Goal: Complete application form

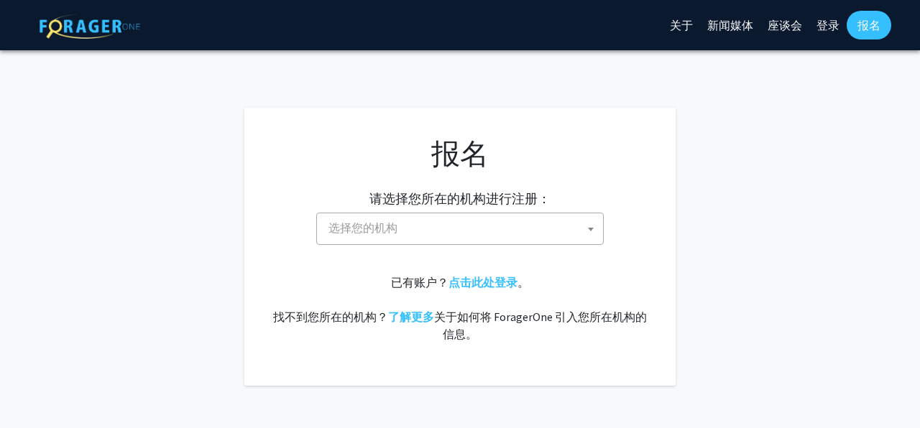
click at [535, 224] on span "选择您的机构" at bounding box center [463, 227] width 280 height 29
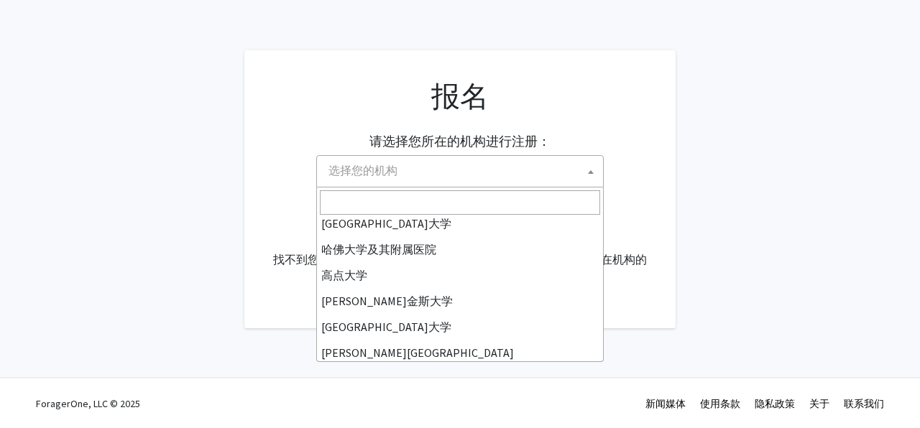
scroll to position [215, 0]
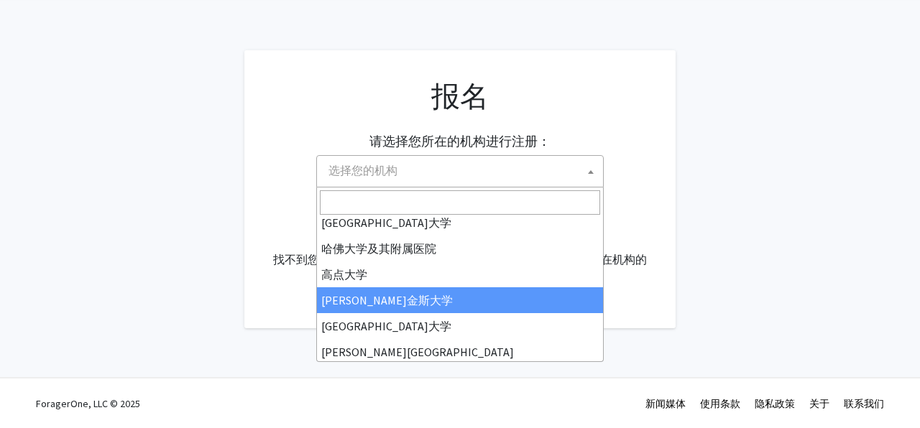
select select "1"
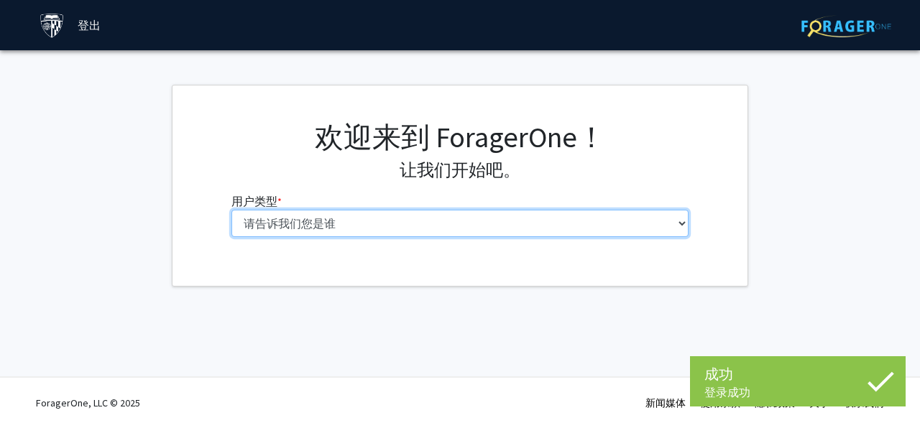
click at [452, 220] on select "请告诉我们您是谁 本科生 硕士生 博士候选人（PhD、MD、DMD、PharmD 等） 博士后研究员/研究人员/住院医师/医学研究员 学院 行政人员" at bounding box center [460, 223] width 458 height 27
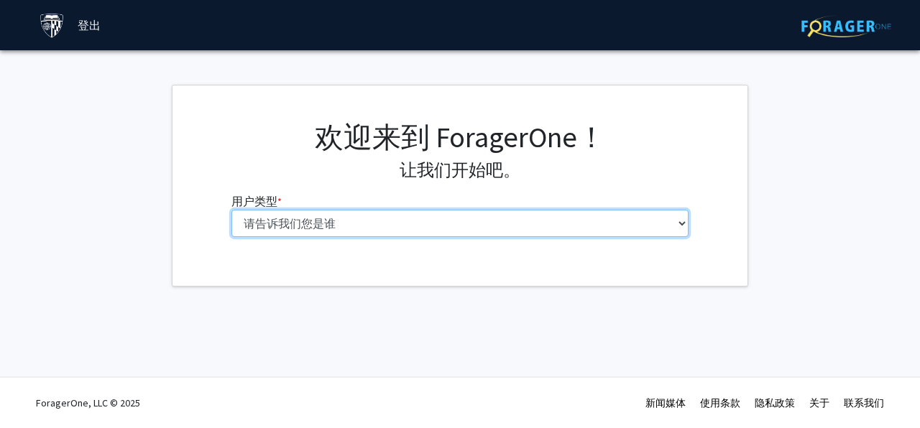
select select "2: masters"
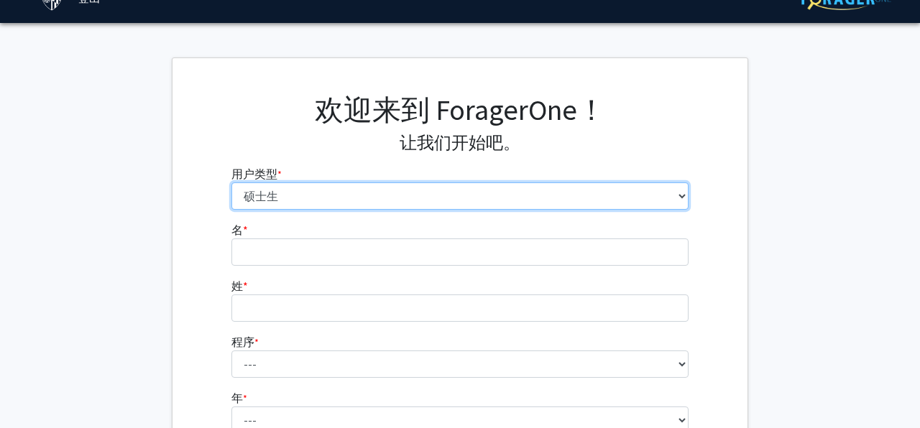
scroll to position [29, 0]
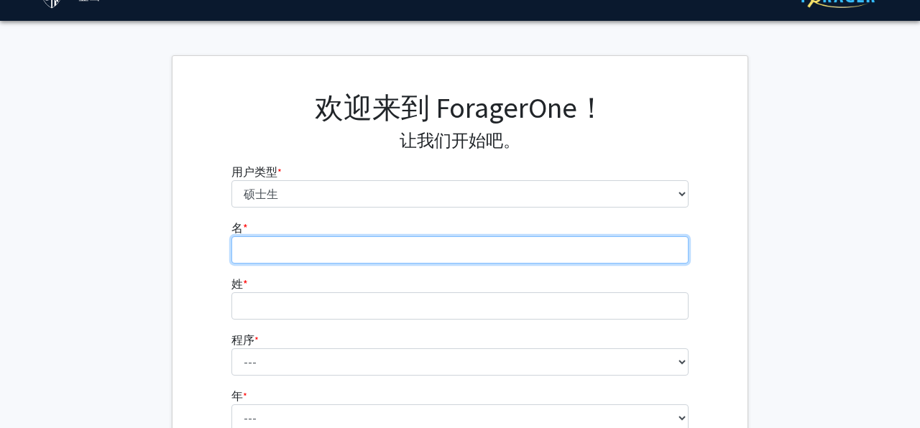
click at [411, 257] on input "名 * 必需的" at bounding box center [460, 249] width 458 height 27
type input "TIANSHAN"
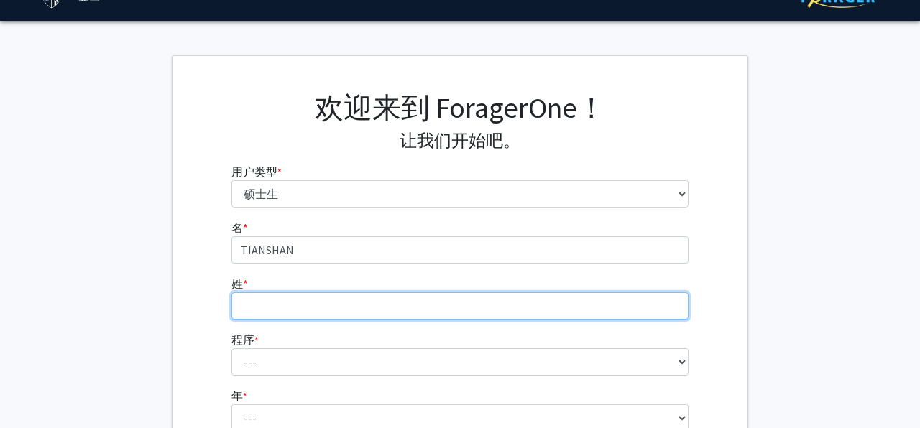
type input "AYIDANA"
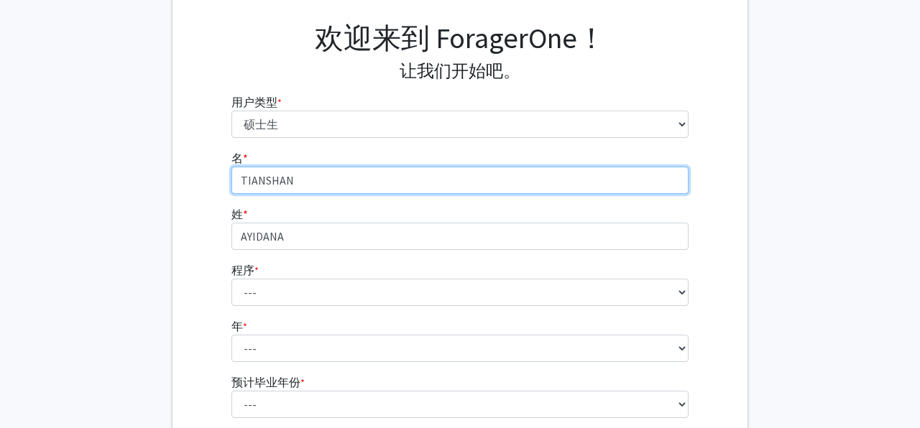
scroll to position [98, 0]
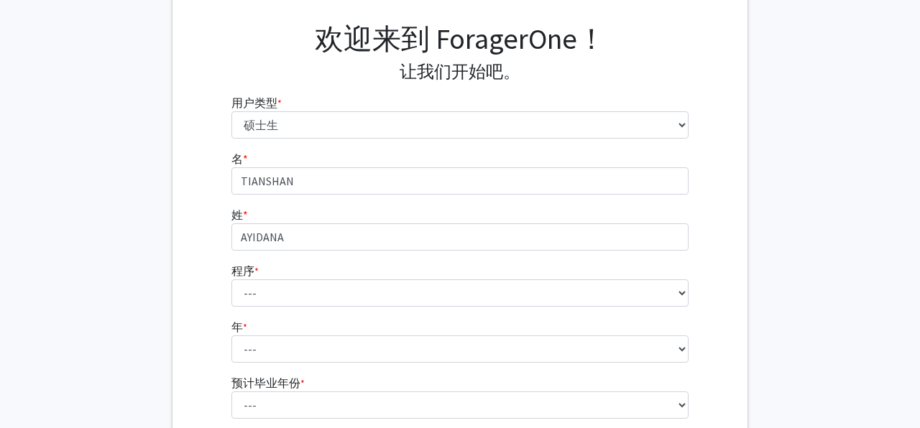
click at [369, 278] on fg-select "程序 * 必需的 --- Anatomy Education Applied and Computational Mathematics Applied Bi…" at bounding box center [460, 284] width 458 height 45
click at [369, 318] on fg-select "年 * 必需的 --- 第一年 第二年" at bounding box center [460, 340] width 458 height 45
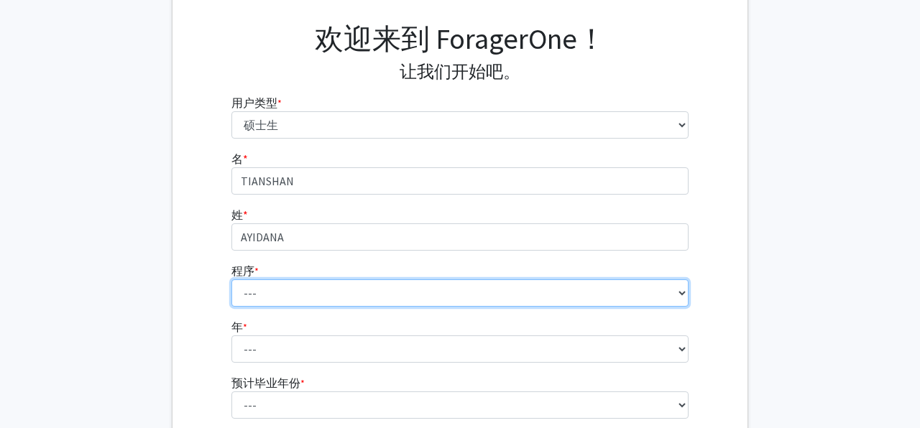
click at [367, 299] on select "--- Anatomy Education Applied and Computational Mathematics Applied Biomedical …" at bounding box center [460, 293] width 458 height 27
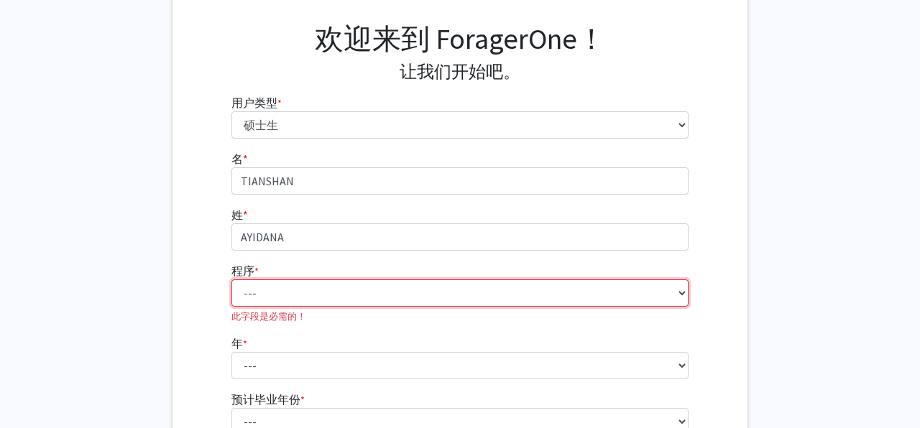
click at [411, 290] on select "--- 解剖学教育 应用与计算数学 应用生物医学工程 应用经济学 应用经济学 应用健康科学信息学 应用数学与统计学 应用物理学 全球卫生社区初级卫生保健计划中…" at bounding box center [460, 293] width 458 height 27
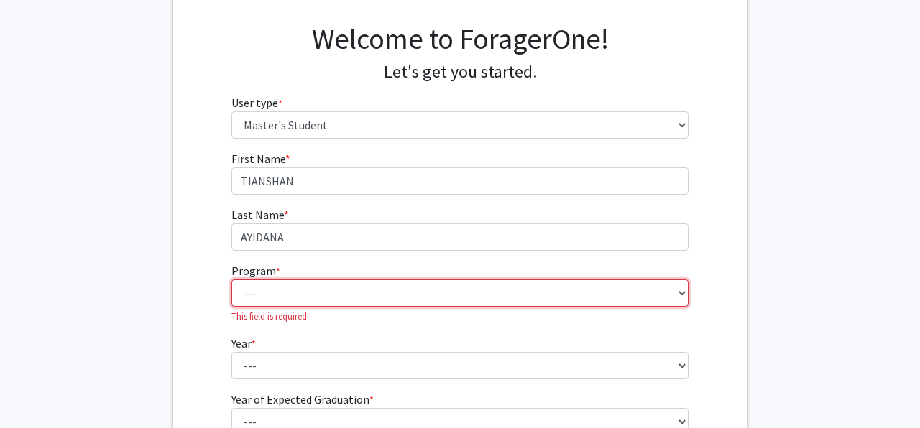
click at [396, 298] on select "--- Anatomy Education Applied and Computational Mathematics Applied Biomedical …" at bounding box center [460, 293] width 458 height 27
select select "35: 25"
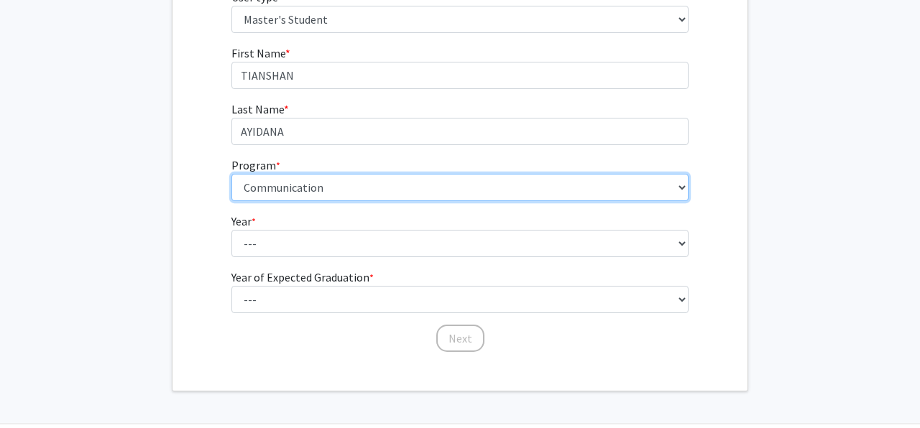
scroll to position [205, 0]
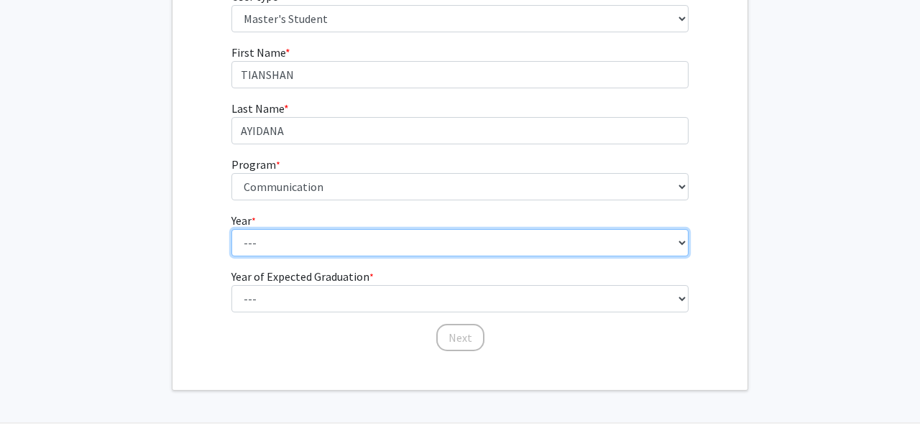
click at [328, 248] on select "--- First Year Second Year" at bounding box center [460, 242] width 458 height 27
select select "1: first_year"
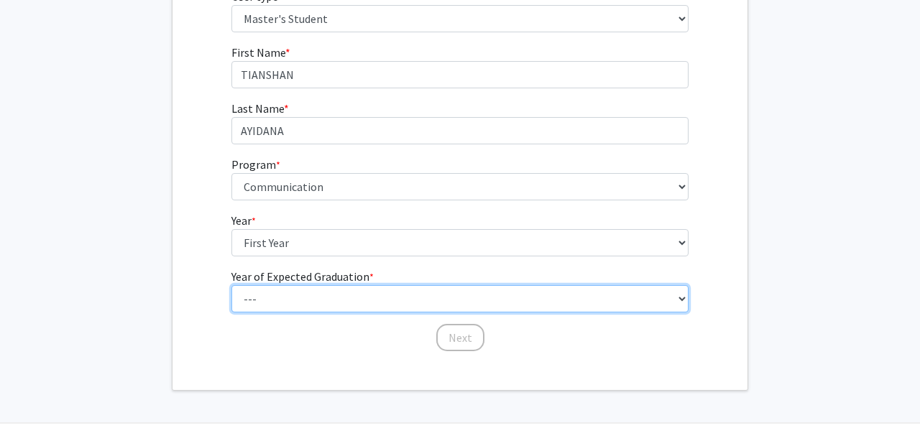
click at [314, 296] on select "--- 2025 2026 2027 2028 2029 2030 2031 2032 2033 2034" at bounding box center [460, 298] width 458 height 27
select select "3: 2027"
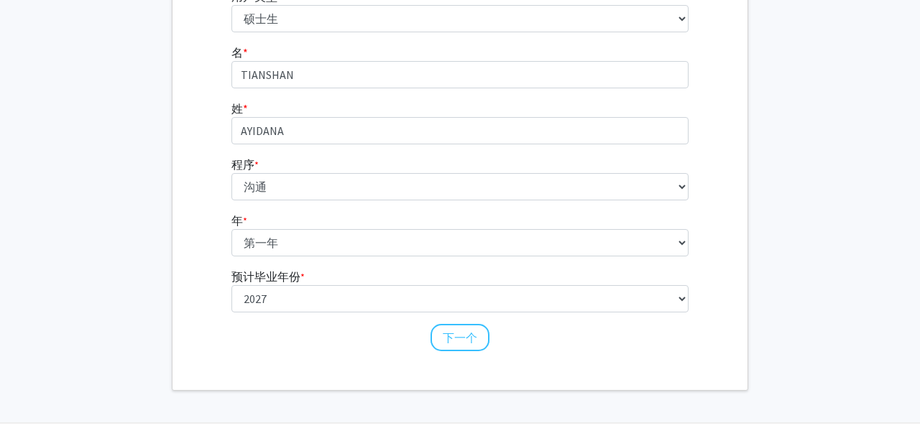
click at [767, 139] on fg-get-started "欢迎来到 ForagerOne！ 让我们开始吧。 用户类型 * 必需的 请告诉我们您是谁 本科生 硕士生 博士候选人（PhD、MD、DMD、PharmD 等）…" at bounding box center [460, 135] width 920 height 511
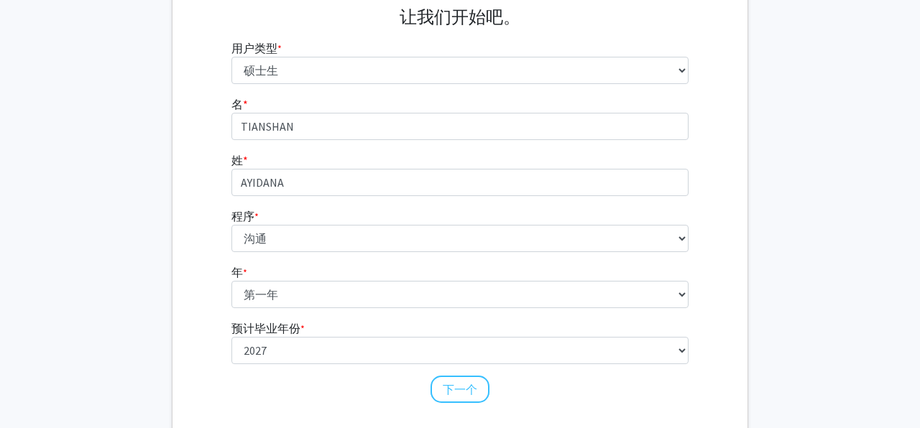
scroll to position [200, 0]
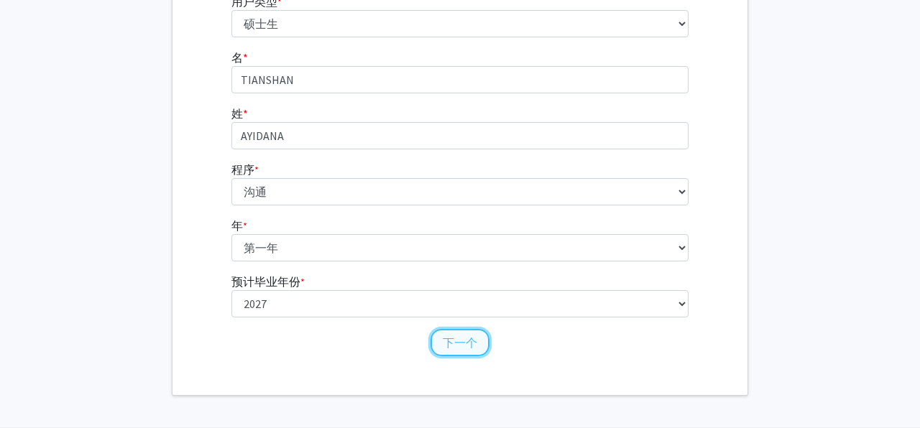
click at [458, 354] on button "下一个" at bounding box center [460, 342] width 59 height 27
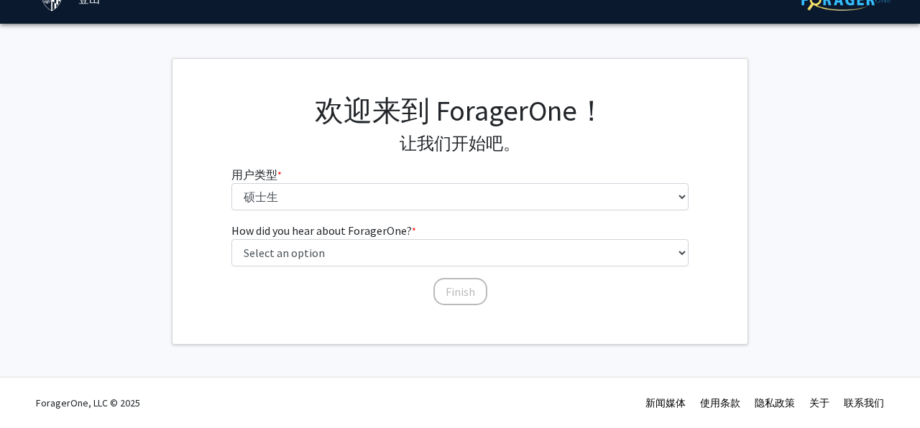
scroll to position [27, 0]
click at [520, 215] on div "欢迎来到 ForagerOne！ 让我们开始吧。 用户类型 * 必需的 请告诉我们您是谁 本科生 硕士生 博士候选人（PhD、MD、DMD、PharmD 等）…" at bounding box center [460, 157] width 479 height 129
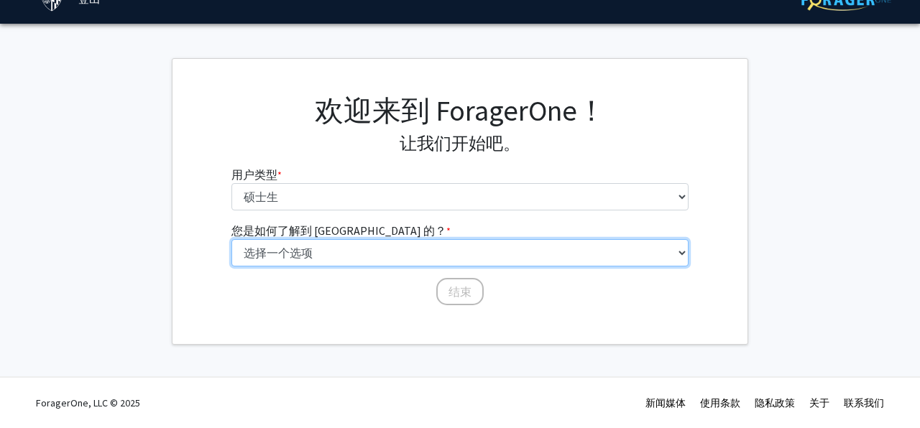
click at [539, 264] on select "选择一个选项 同学/同学推荐 教职员工推荐 大学网站 大学电子邮件或时事通讯 其他" at bounding box center [460, 252] width 458 height 27
select select "3: university_website"
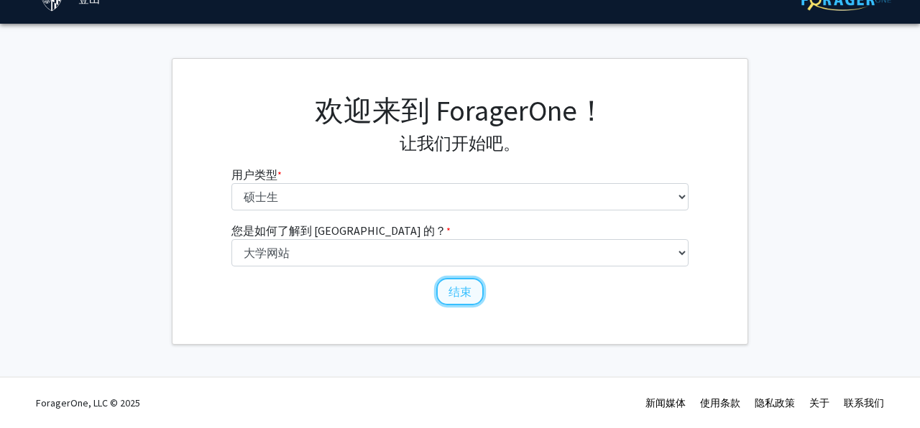
click at [476, 295] on button "结束" at bounding box center [459, 291] width 47 height 27
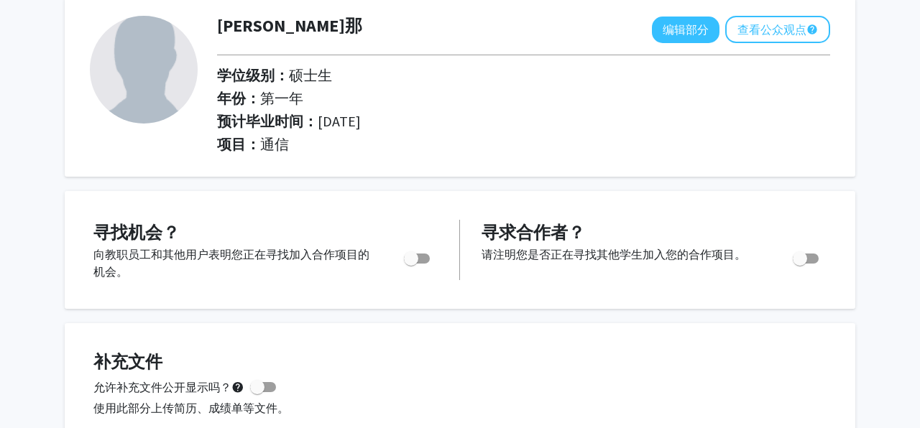
scroll to position [80, 0]
click at [689, 29] on font "编辑部分" at bounding box center [686, 29] width 46 height 14
select select "first_year"
select select "2027"
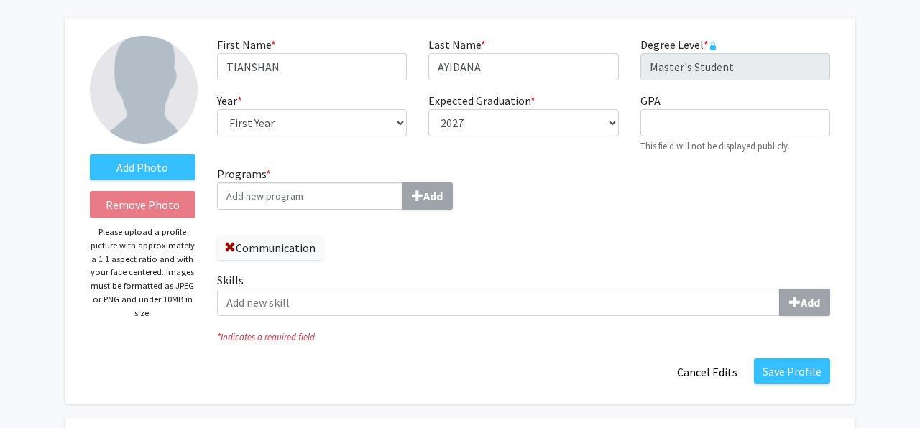
scroll to position [45, 0]
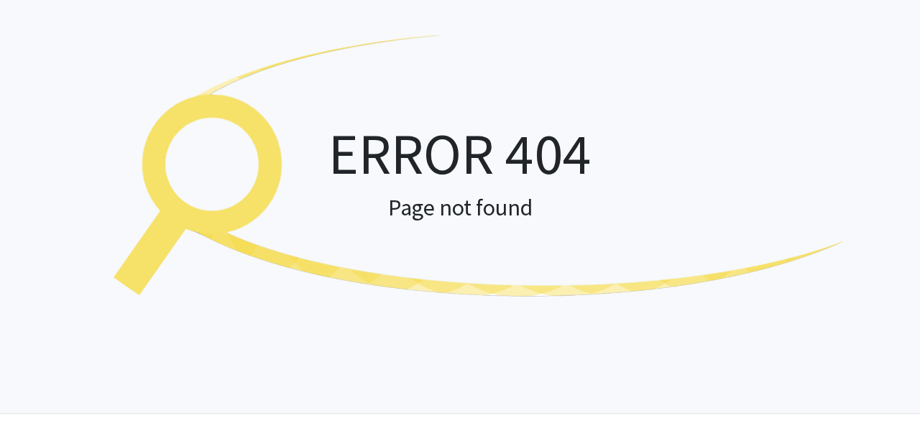
scroll to position [99, 0]
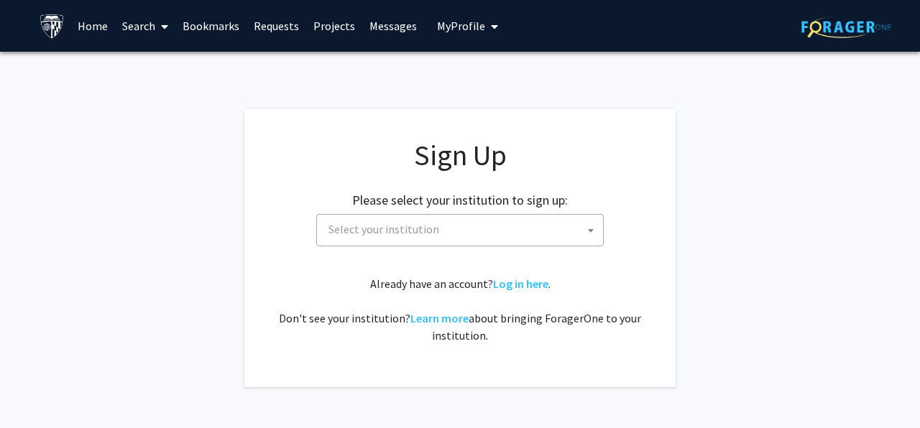
click at [429, 213] on div "Please select your institution to sign up: Baylor University Brandeis Universit…" at bounding box center [459, 212] width 395 height 68
click at [428, 225] on span "Select your institution" at bounding box center [383, 229] width 111 height 14
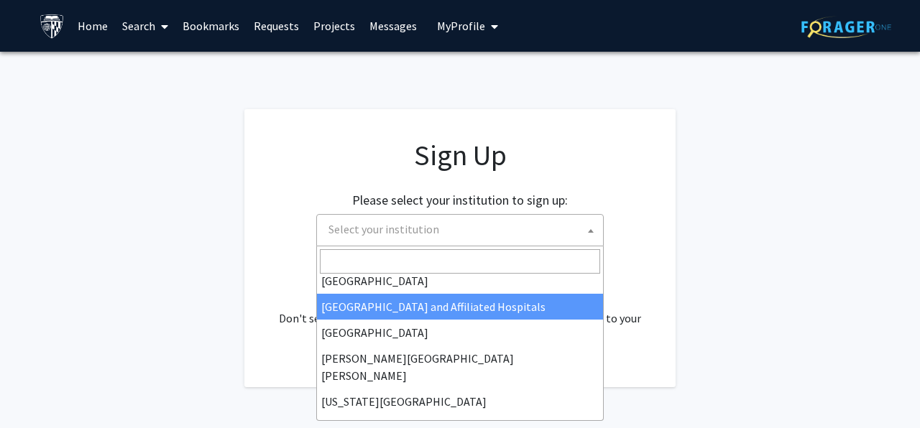
scroll to position [222, 0]
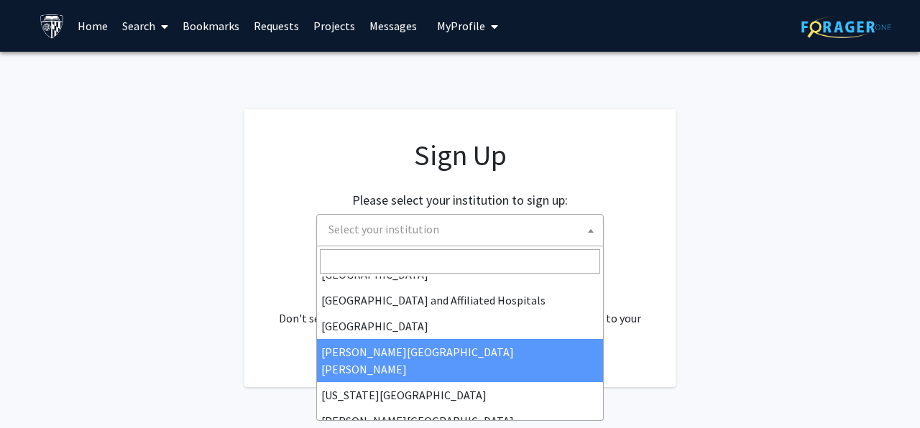
select select "1"
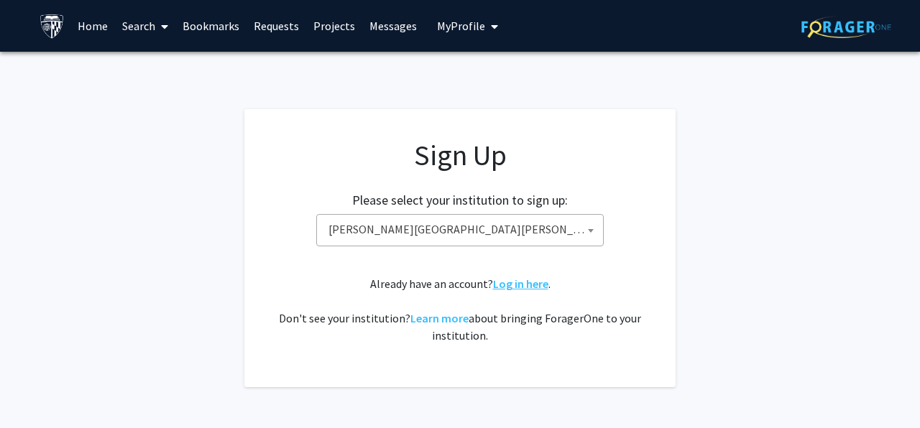
click at [512, 287] on link "Log in here" at bounding box center [520, 284] width 55 height 14
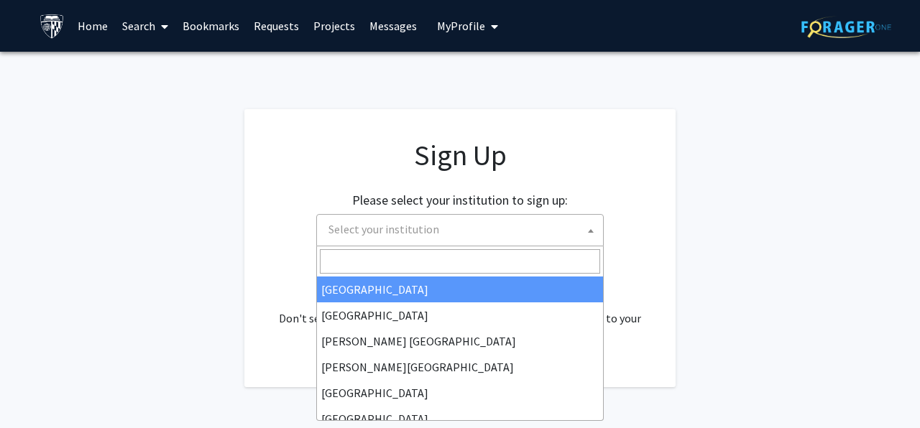
click at [443, 236] on span "Select your institution" at bounding box center [463, 229] width 280 height 29
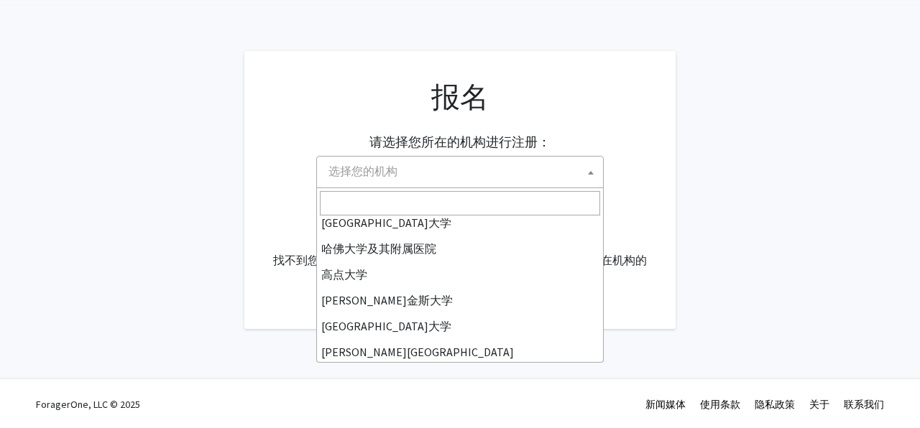
scroll to position [216, 0]
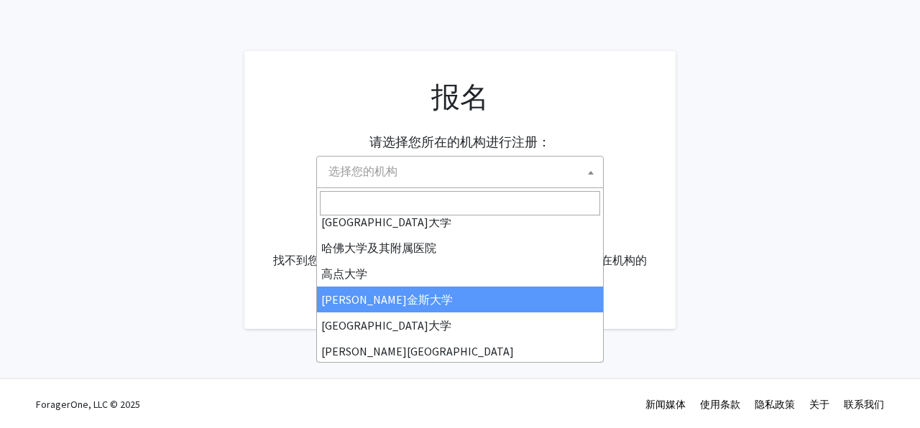
select select "1"
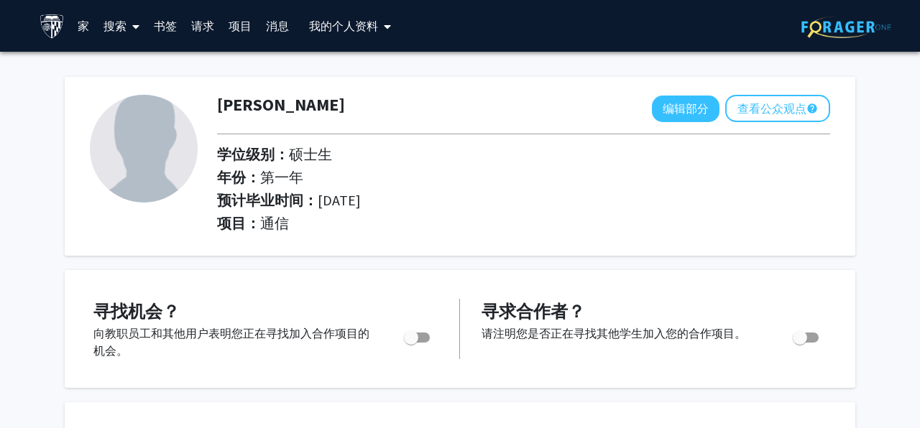
click at [126, 26] on span at bounding box center [132, 26] width 13 height 50
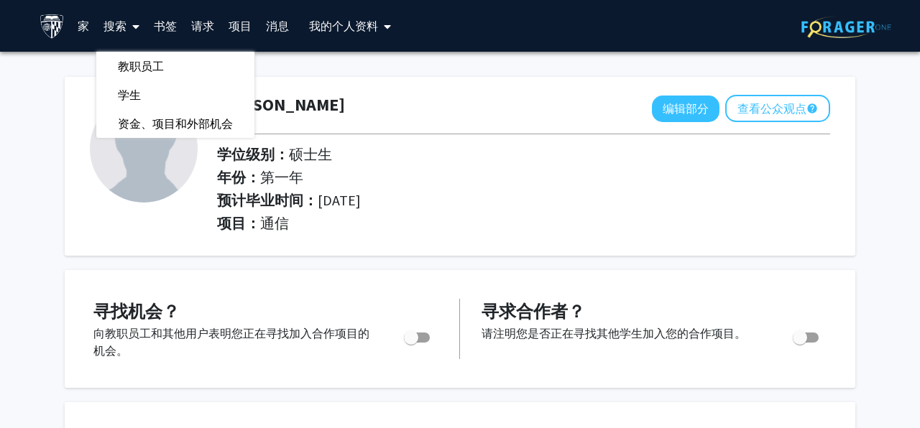
click at [91, 31] on link "家" at bounding box center [83, 26] width 26 height 50
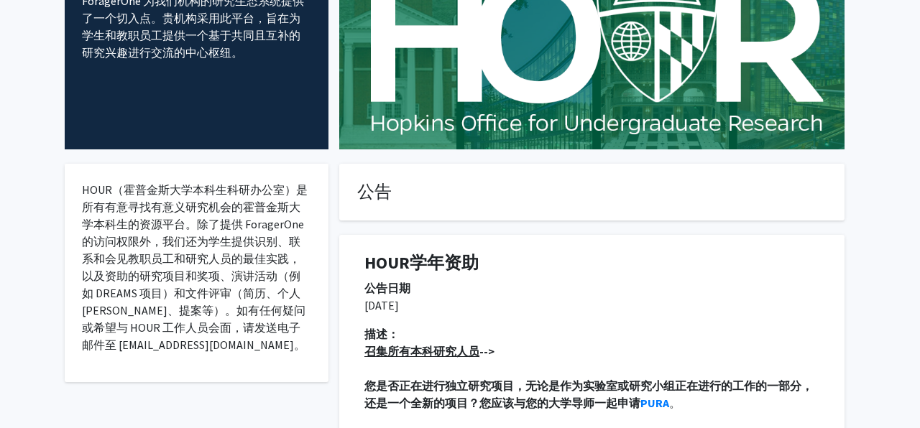
scroll to position [119, 0]
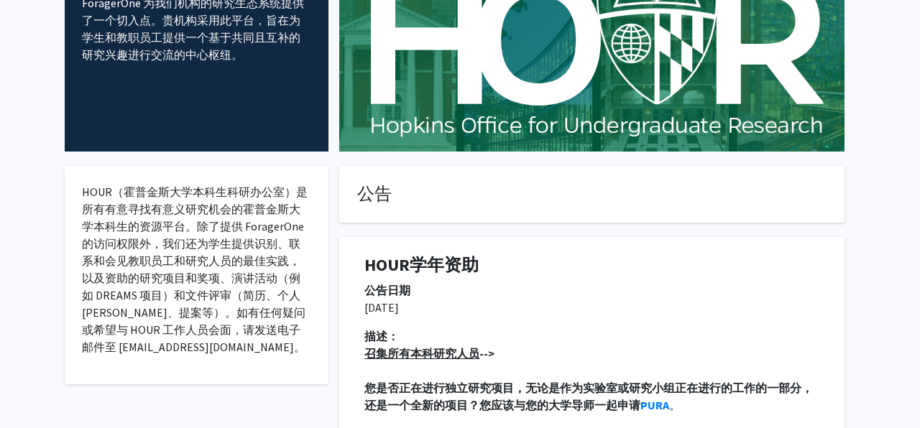
click at [223, 328] on font "HOUR（霍普金斯大学本科生科研办公室）是所有有意寻找有意义研究机会的霍普金斯大学本科生的资源平台。除了提供 ForagerOne 的访问权限外，我们还为学生…" at bounding box center [195, 270] width 226 height 170
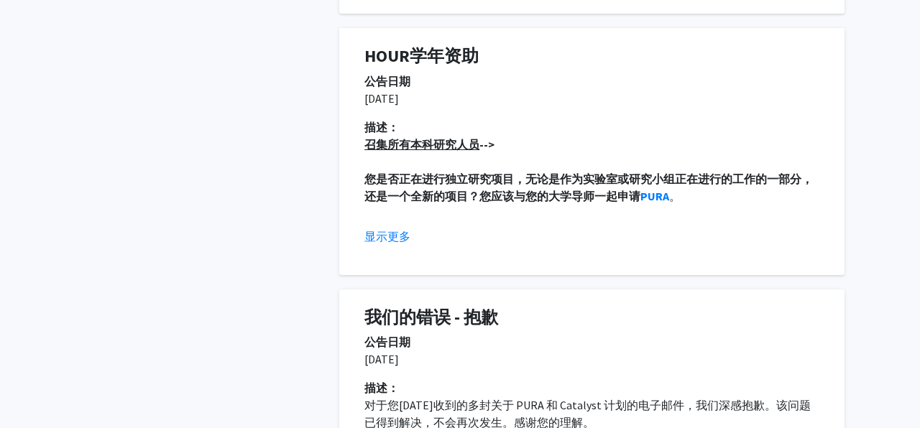
scroll to position [432, 0]
